Goal: Transaction & Acquisition: Book appointment/travel/reservation

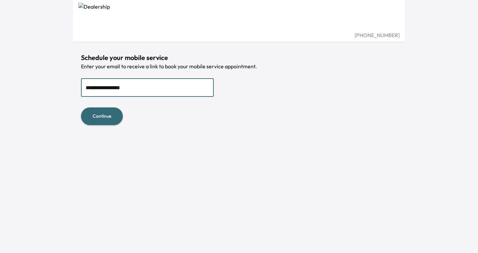
type input "**********"
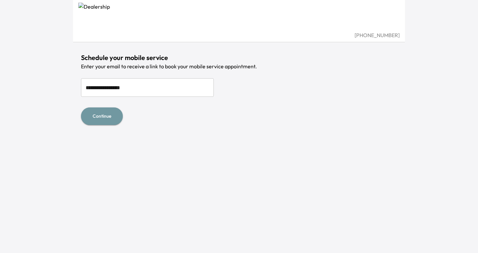
click at [105, 113] on button "Continue" at bounding box center [102, 116] width 42 height 18
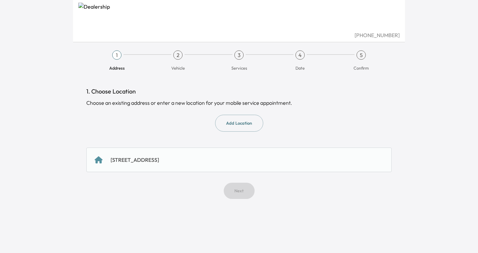
click at [159, 159] on div "[STREET_ADDRESS]" at bounding box center [134, 160] width 48 height 8
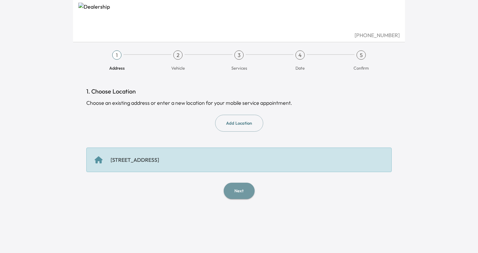
click at [242, 191] on button "Next" at bounding box center [239, 191] width 31 height 16
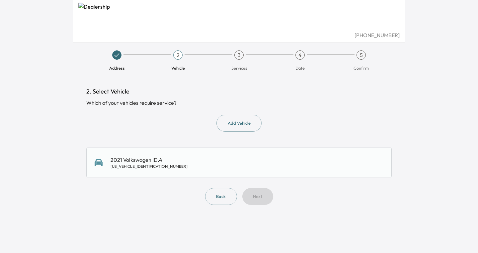
click at [198, 158] on div "2021 Volkswagen ID.4 [US_VEHICLE_IDENTIFICATION_NUMBER]" at bounding box center [239, 162] width 289 height 13
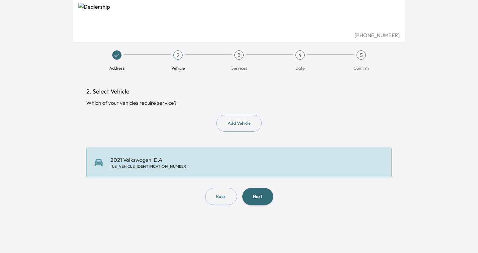
click at [249, 196] on button "Next" at bounding box center [257, 196] width 31 height 17
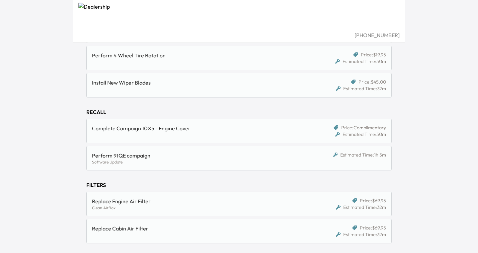
scroll to position [119, 0]
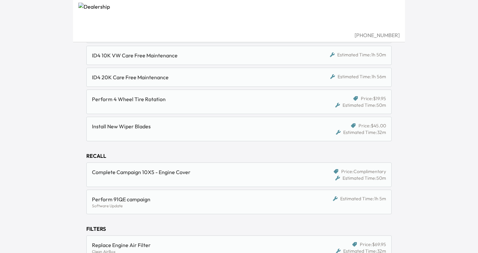
click at [269, 174] on div "Complete Campaign 10X5 - Engine Cover" at bounding box center [199, 172] width 215 height 8
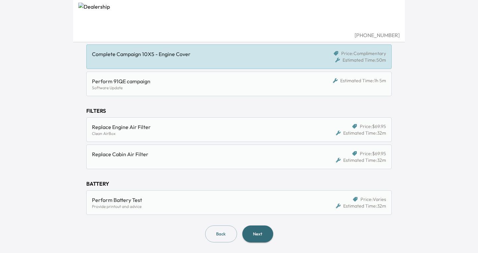
scroll to position [234, 0]
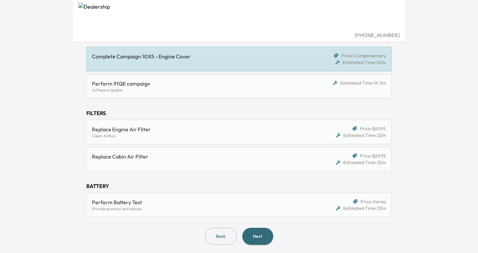
click at [272, 85] on div "Perform 91QE campaign" at bounding box center [199, 84] width 215 height 8
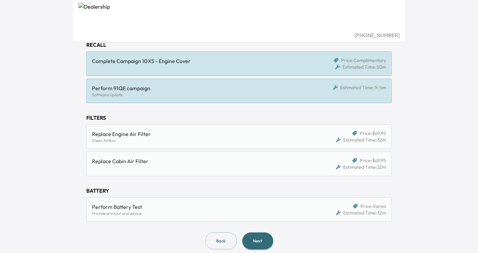
scroll to position [237, 0]
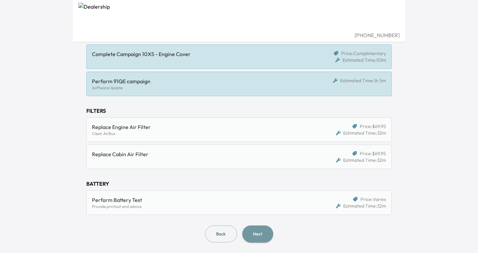
click at [259, 236] on button "Next" at bounding box center [257, 234] width 31 height 17
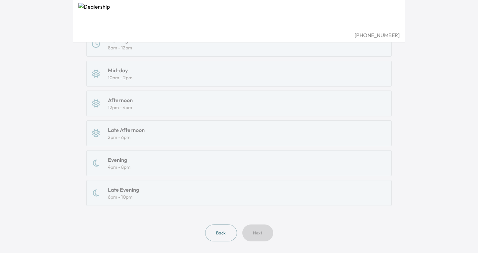
scroll to position [151, 0]
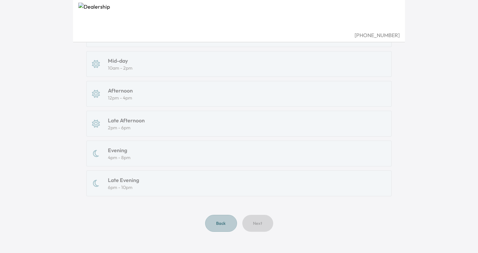
click at [222, 222] on button "Back" at bounding box center [221, 223] width 32 height 17
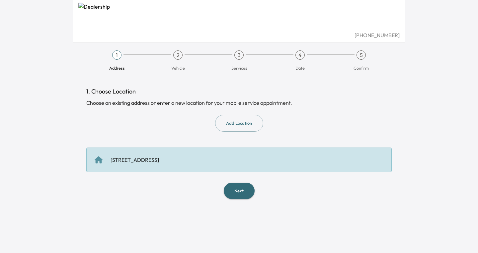
click at [94, 18] on img at bounding box center [238, 17] width 321 height 29
click at [138, 18] on img at bounding box center [238, 17] width 321 height 29
click at [140, 21] on img at bounding box center [238, 17] width 321 height 29
